Goal: Task Accomplishment & Management: Complete application form

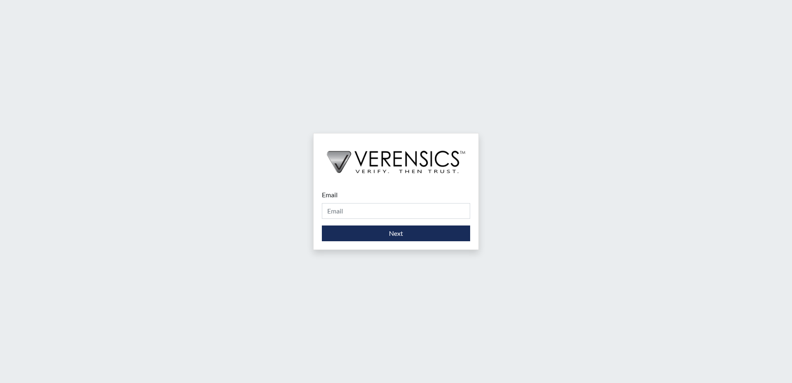
click at [352, 200] on div "Email Please provide your email address." at bounding box center [396, 204] width 148 height 29
click at [348, 207] on input "Email" at bounding box center [396, 211] width 148 height 16
type input "[PERSON_NAME][EMAIL_ADDRESS][DOMAIN_NAME]"
click at [391, 241] on div "Email [PERSON_NAME][EMAIL_ADDRESS][DOMAIN_NAME] Please provide your email addre…" at bounding box center [395, 215] width 165 height 68
drag, startPoint x: 391, startPoint y: 245, endPoint x: 391, endPoint y: 239, distance: 6.3
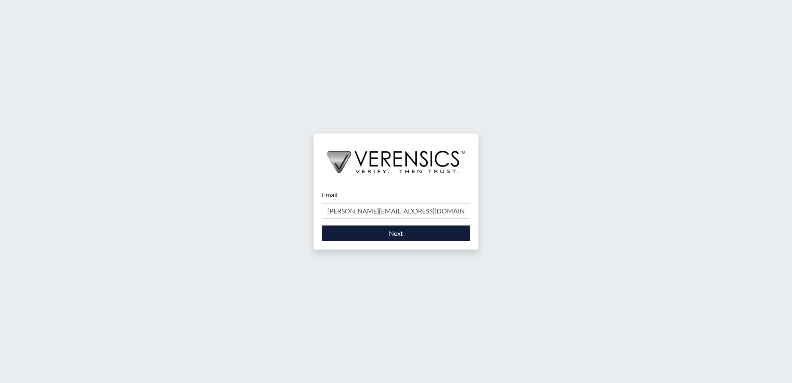
click at [391, 239] on div "Email [PERSON_NAME][EMAIL_ADDRESS][DOMAIN_NAME] Please provide your email addre…" at bounding box center [395, 215] width 165 height 68
click at [391, 239] on button "Next" at bounding box center [396, 233] width 148 height 16
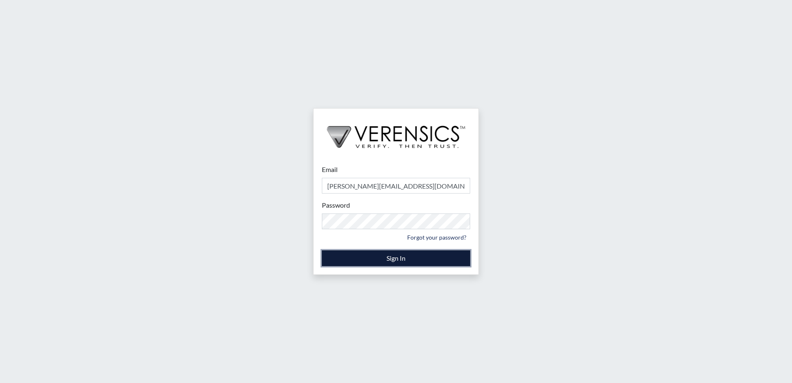
click at [377, 259] on button "Sign In" at bounding box center [396, 258] width 148 height 16
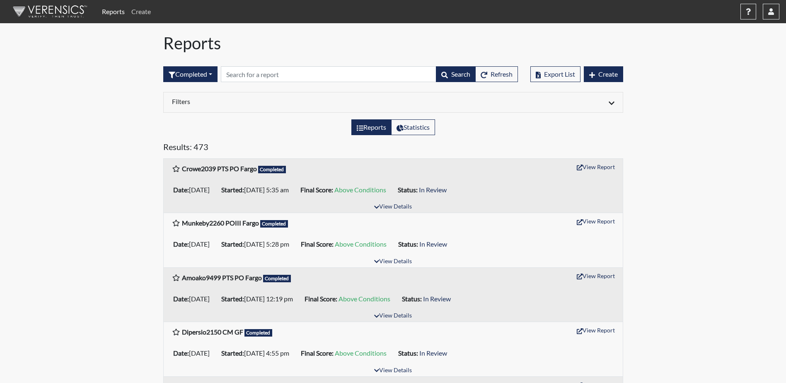
click at [145, 15] on link "Create" at bounding box center [141, 11] width 26 height 17
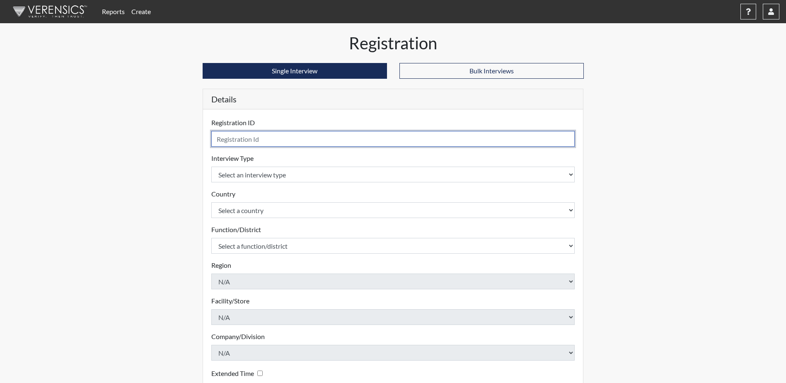
click at [225, 136] on input "text" at bounding box center [393, 139] width 364 height 16
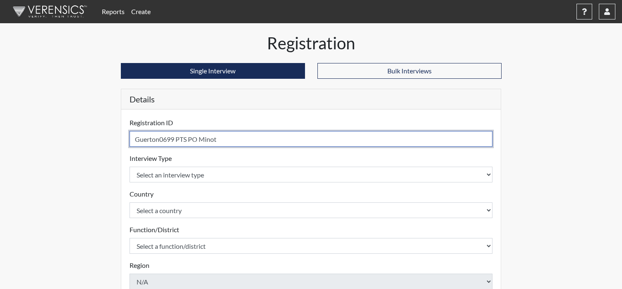
type input "Guerton0699 PTS PO Minot"
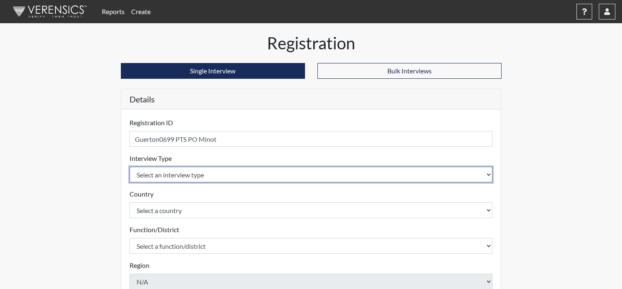
select select "ff757fb6-e1bf-11ea-9c9f-0eff0cf7eb8f"
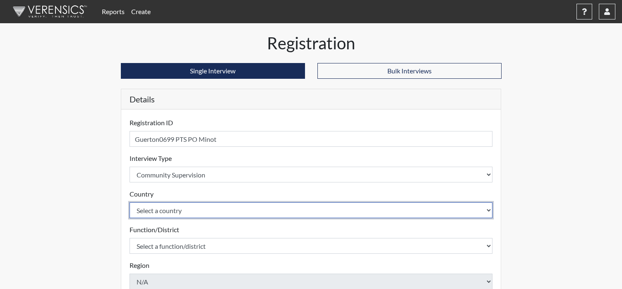
select select "united-states-of-[GEOGRAPHIC_DATA]"
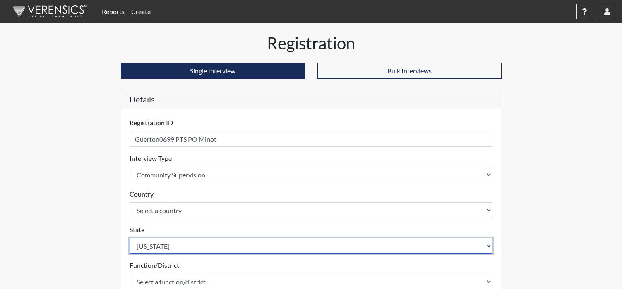
select select "ND"
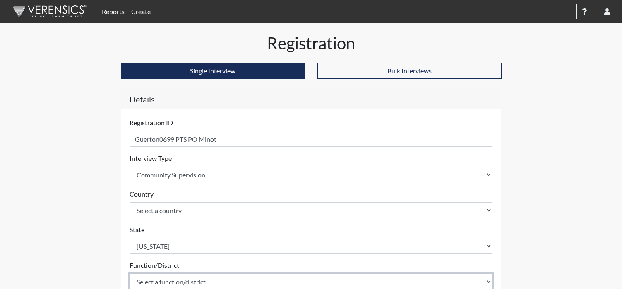
scroll to position [0, 0]
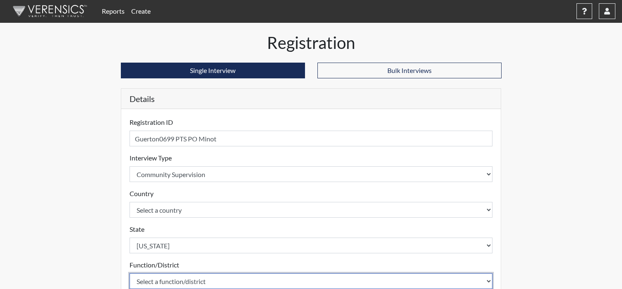
select select "4c6cf6b7-0a66-4ddf-a33c-c3617a18a22d"
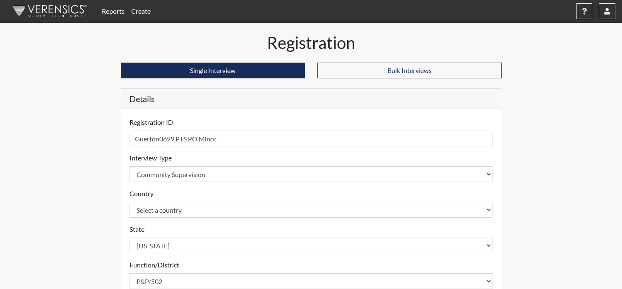
scroll to position [213, 0]
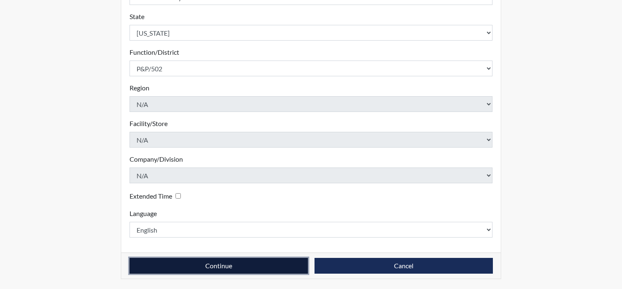
click at [251, 266] on button "Continue" at bounding box center [219, 266] width 178 height 16
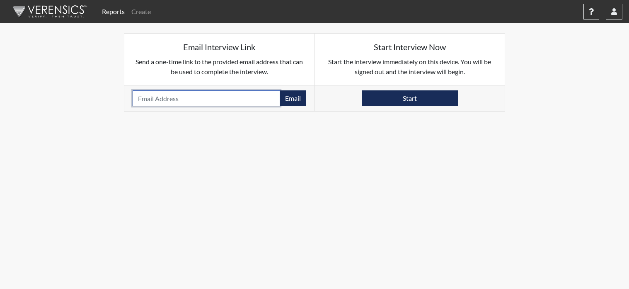
click at [156, 98] on input "email" at bounding box center [206, 98] width 147 height 16
paste input "[EMAIL_ADDRESS][DOMAIN_NAME]"
type input "[EMAIL_ADDRESS][DOMAIN_NAME]"
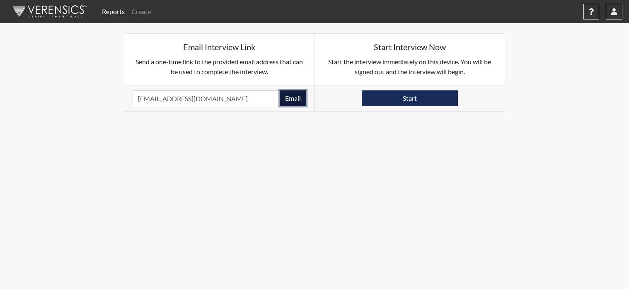
click at [290, 100] on button "Email" at bounding box center [293, 98] width 27 height 16
